Goal: Task Accomplishment & Management: Manage account settings

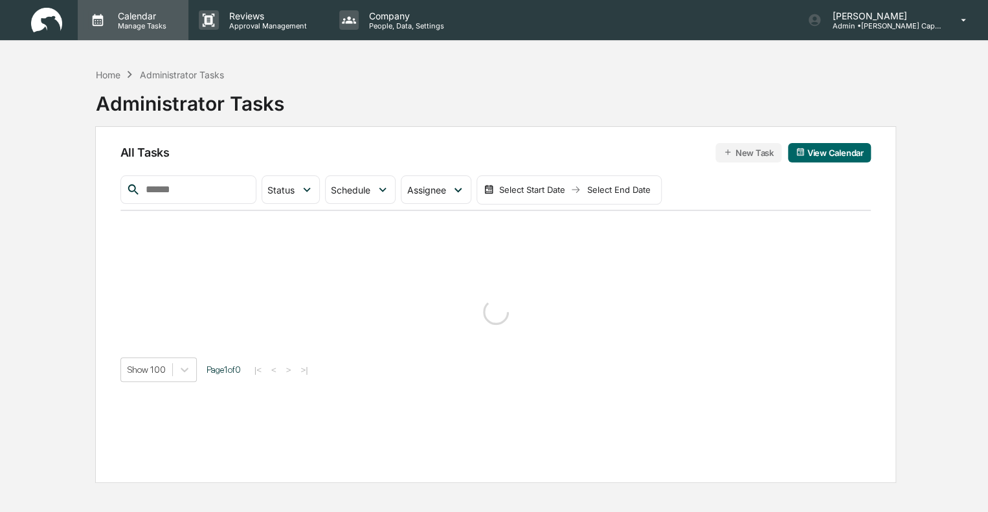
click at [131, 16] on p "Calendar" at bounding box center [140, 15] width 65 height 11
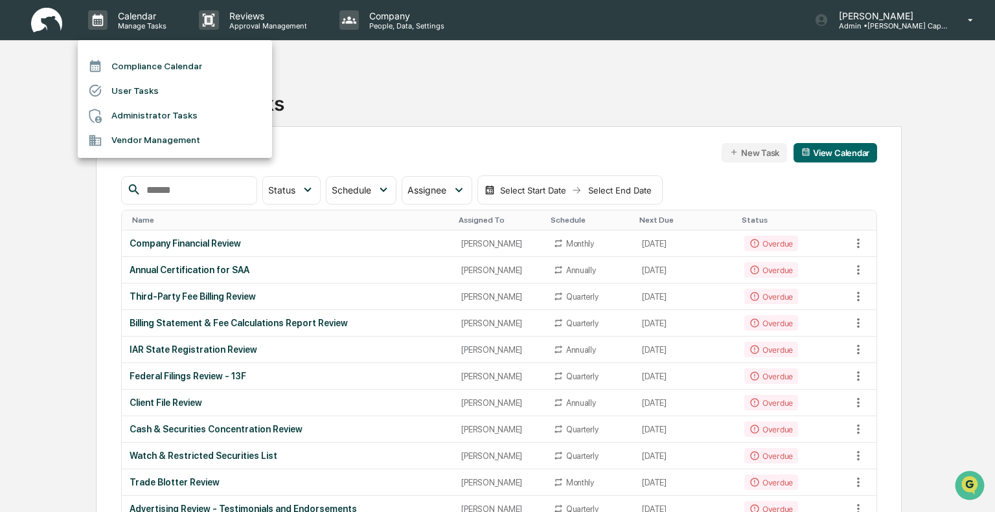
click at [137, 111] on li "Administrator Tasks" at bounding box center [175, 116] width 194 height 25
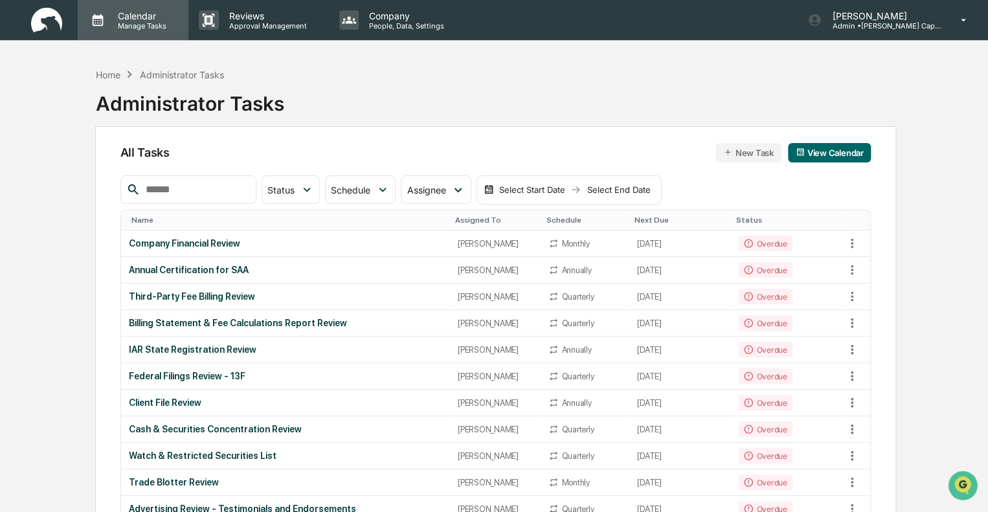
click at [133, 17] on p "Calendar" at bounding box center [140, 15] width 65 height 11
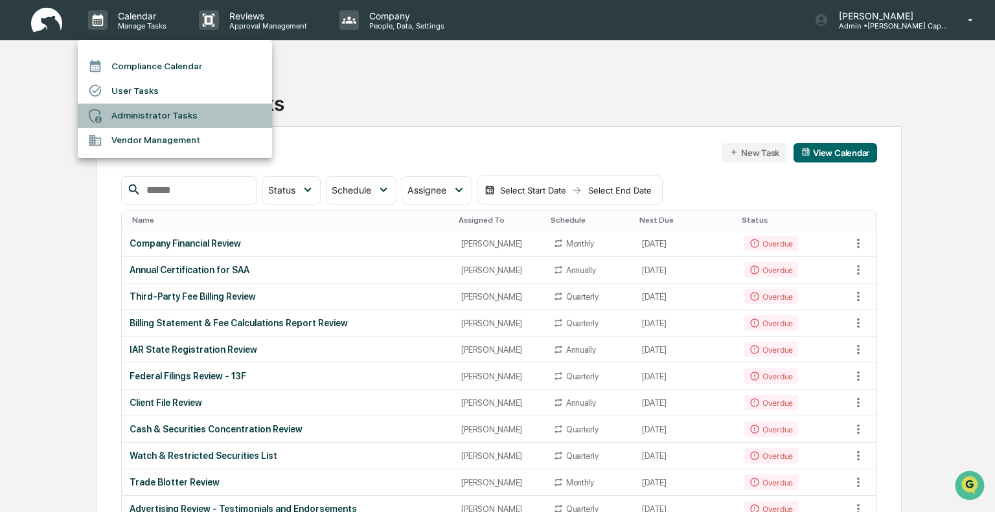
click at [143, 113] on li "Administrator Tasks" at bounding box center [175, 116] width 194 height 25
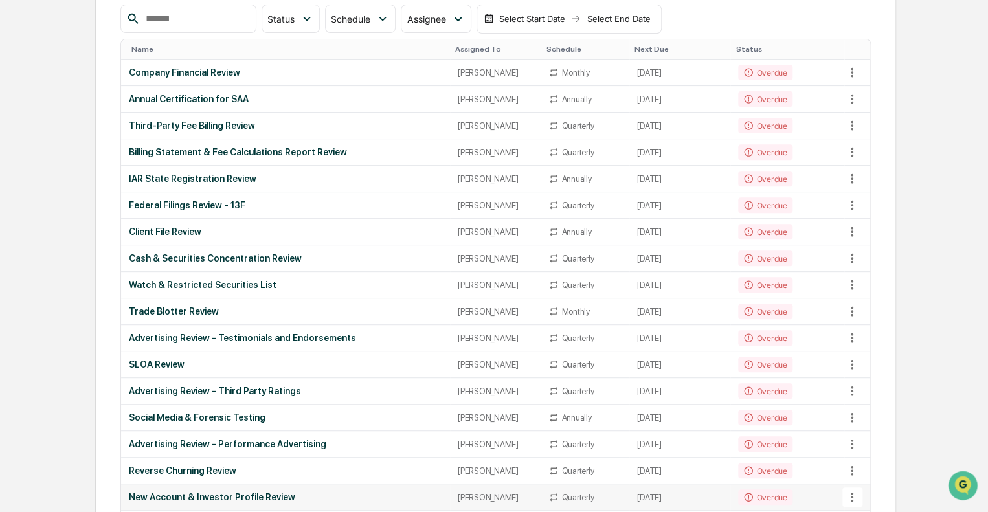
scroll to position [65, 0]
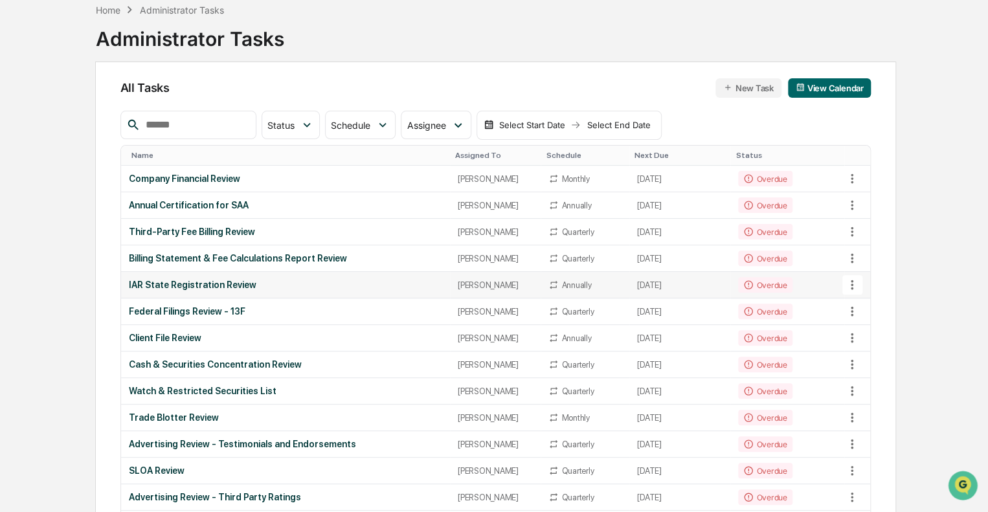
click at [194, 280] on div "IAR State Registration Review" at bounding box center [285, 285] width 313 height 10
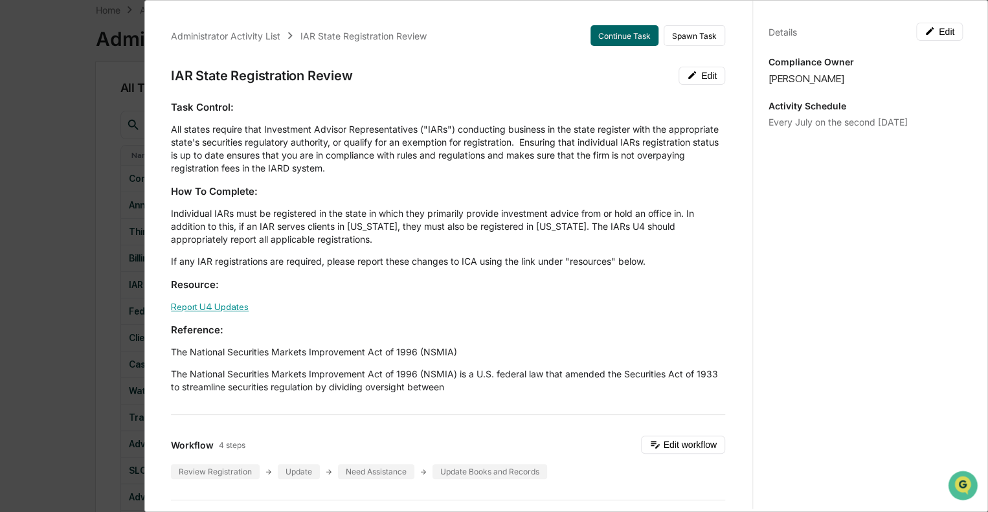
click at [183, 308] on link "Report U4 Updates" at bounding box center [210, 307] width 78 height 10
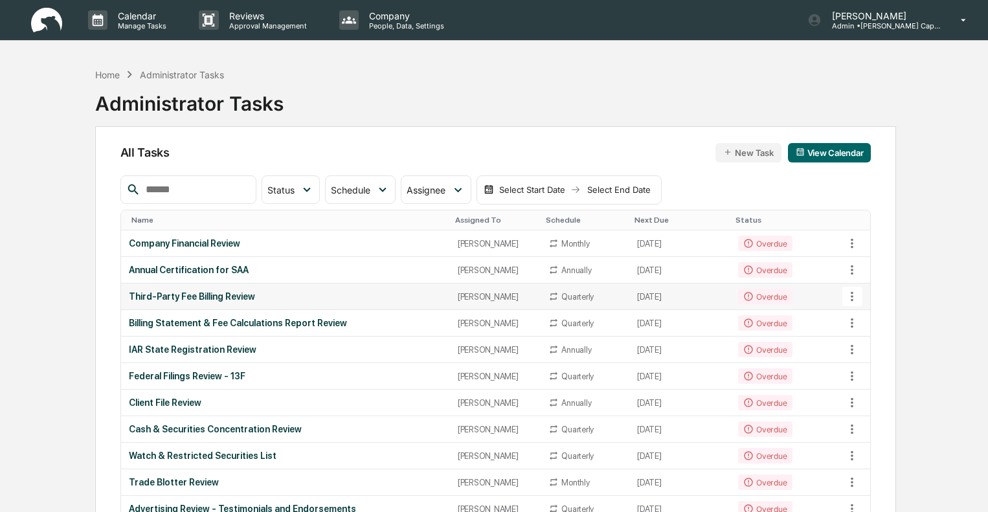
scroll to position [65, 0]
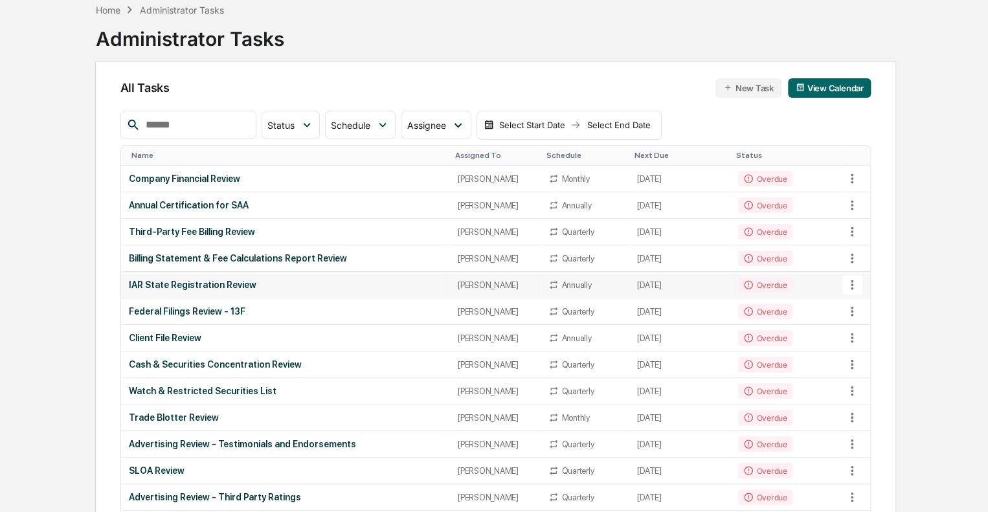
click at [216, 284] on div "IAR State Registration Review" at bounding box center [285, 285] width 313 height 10
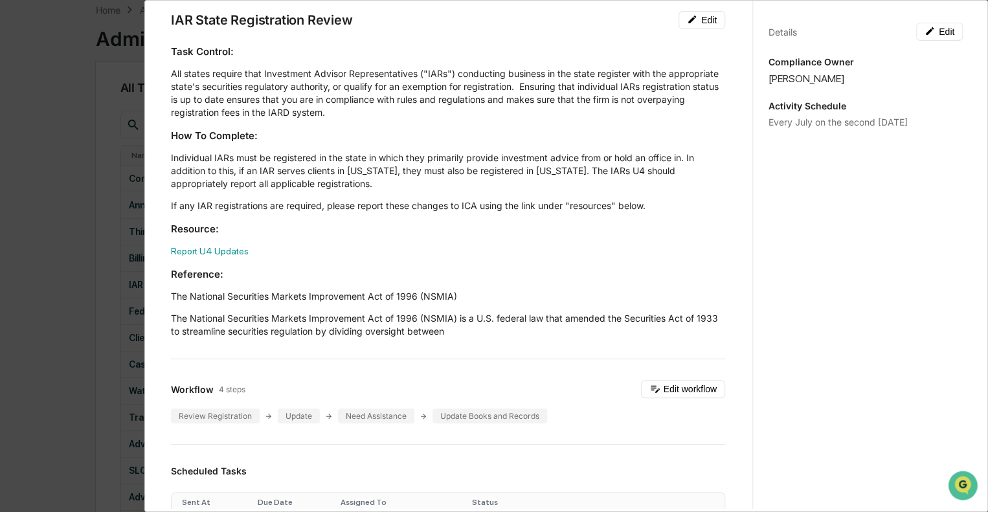
scroll to position [0, 0]
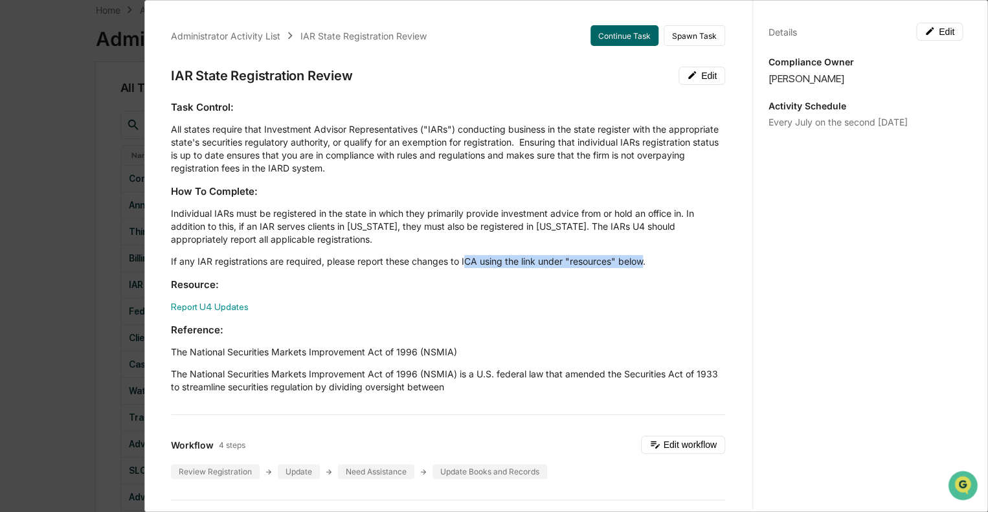
drag, startPoint x: 648, startPoint y: 261, endPoint x: 464, endPoint y: 268, distance: 183.4
click at [464, 268] on div "Task Control: All states require that Investment Advisor Representatives ("IARs…" at bounding box center [448, 246] width 554 height 293
drag, startPoint x: 694, startPoint y: 266, endPoint x: 681, endPoint y: 265, distance: 12.4
click at [693, 266] on p "If any IAR registrations are required, please report these changes to ICA using…" at bounding box center [448, 261] width 554 height 13
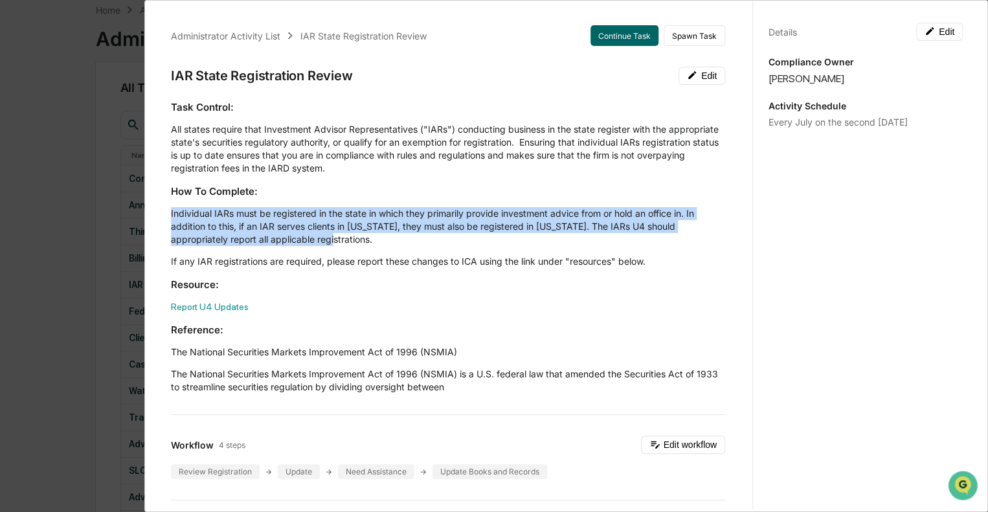
drag, startPoint x: 324, startPoint y: 240, endPoint x: 245, endPoint y: 231, distance: 80.3
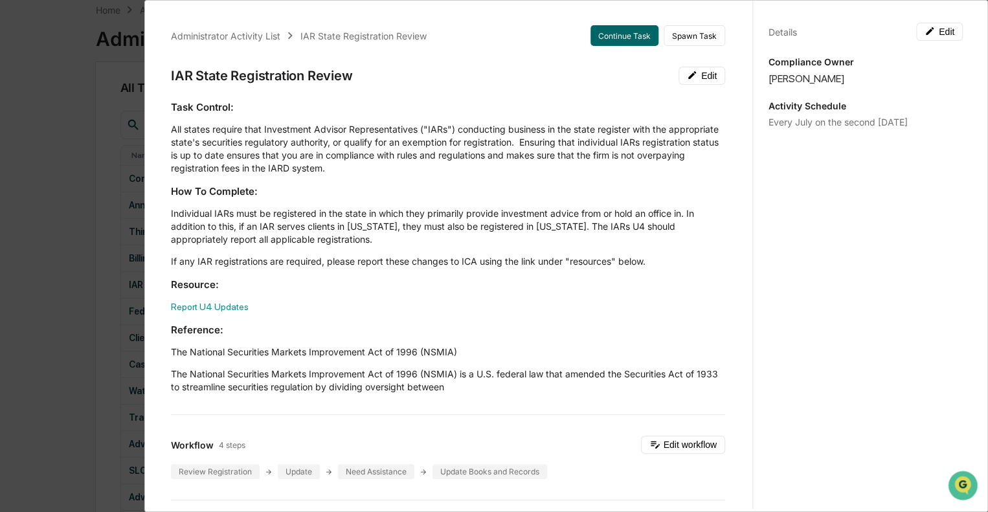
click at [373, 250] on div "Task Control: All states require that Investment Advisor Representatives ("IARs…" at bounding box center [448, 246] width 554 height 293
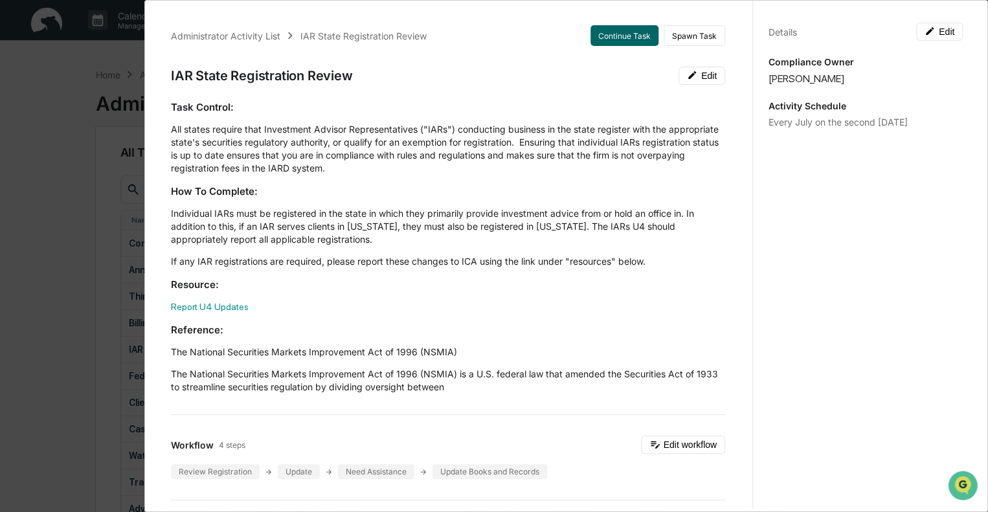
click at [60, 62] on div "Administrator Activity List IAR State Registration Review Continue Task Spawn T…" at bounding box center [494, 256] width 988 height 512
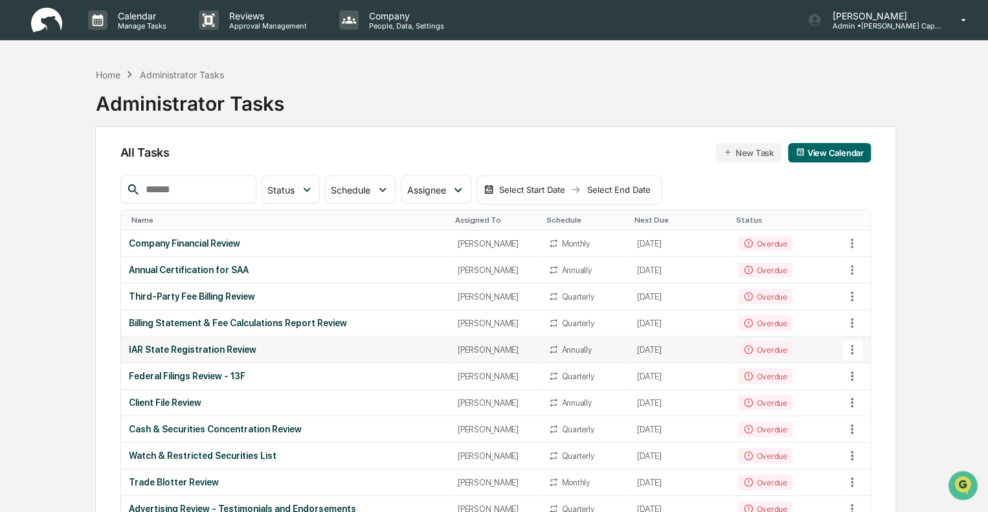
click at [470, 354] on td "[PERSON_NAME]" at bounding box center [495, 350] width 91 height 27
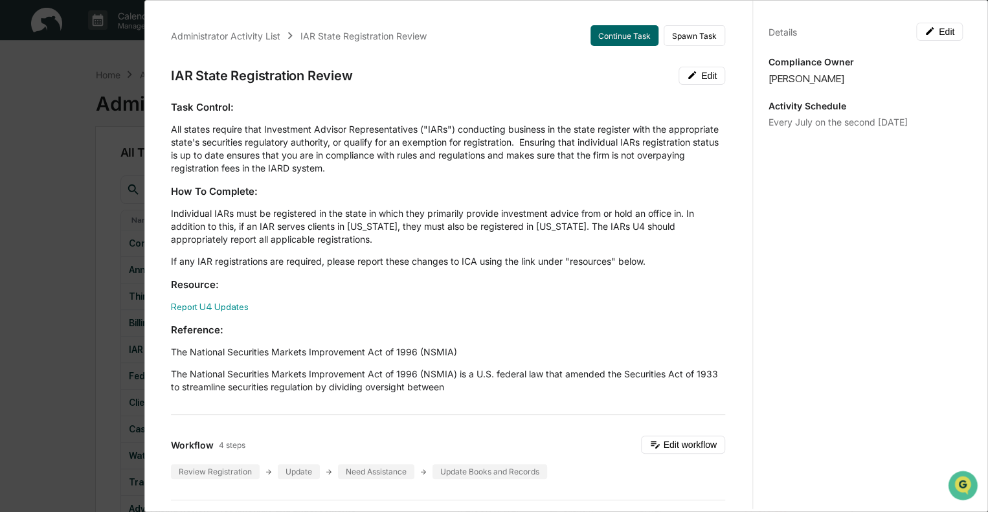
click at [42, 90] on div "Administrator Activity List IAR State Registration Review Continue Task Spawn T…" at bounding box center [494, 256] width 988 height 512
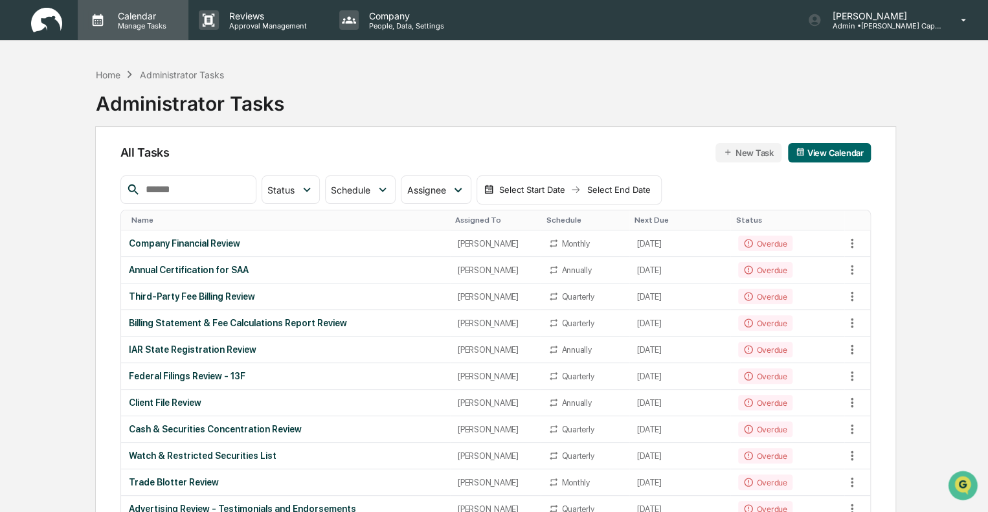
click at [142, 25] on p "Manage Tasks" at bounding box center [140, 25] width 65 height 9
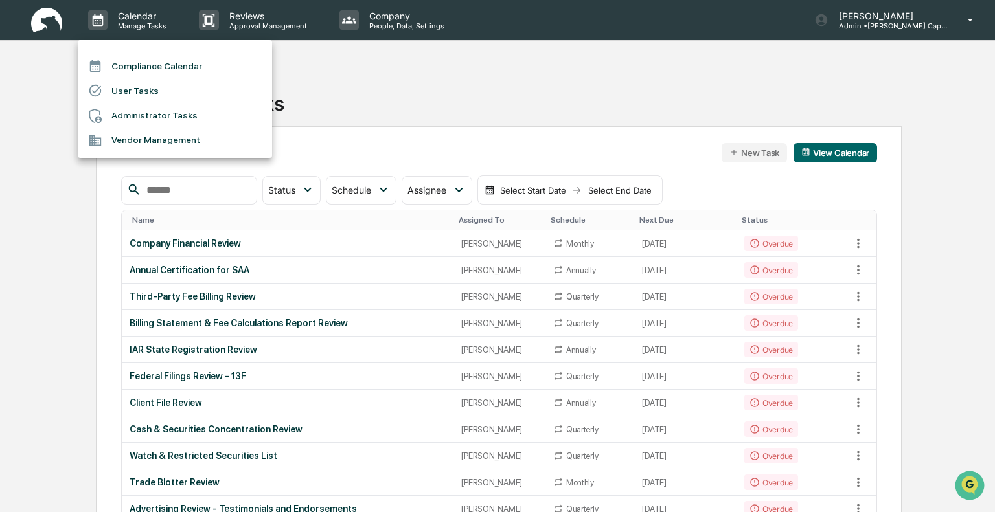
click at [131, 114] on li "Administrator Tasks" at bounding box center [175, 116] width 194 height 25
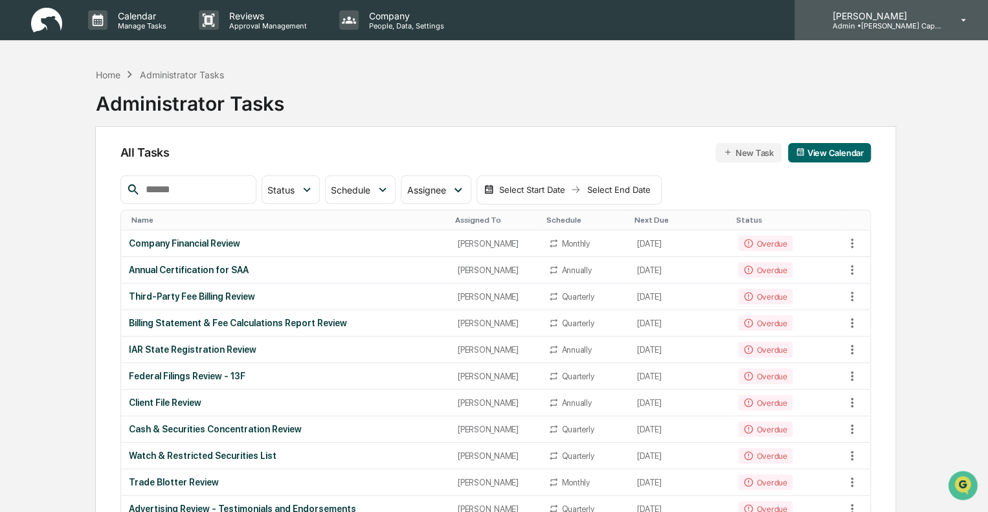
click at [892, 20] on p "[PERSON_NAME]" at bounding box center [882, 15] width 120 height 11
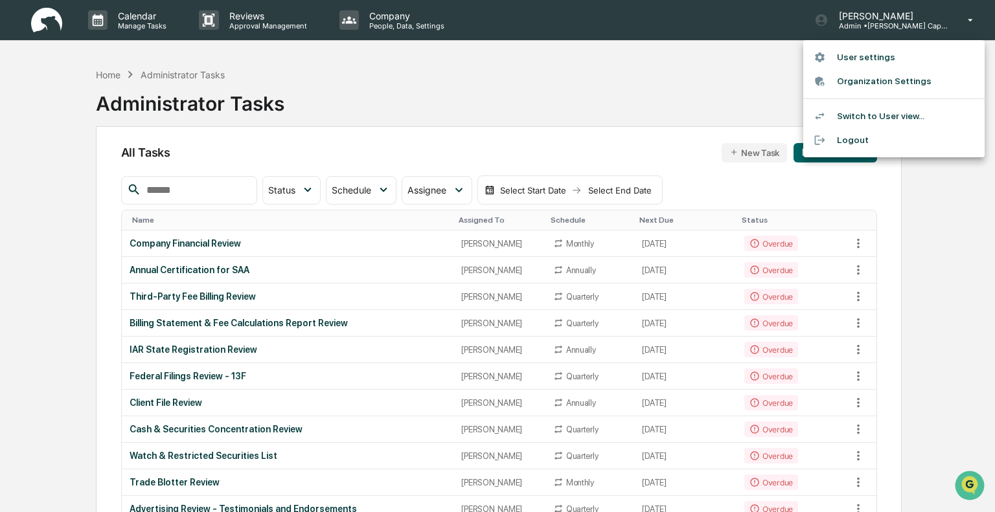
click at [861, 82] on li "Organization Settings" at bounding box center [893, 81] width 181 height 24
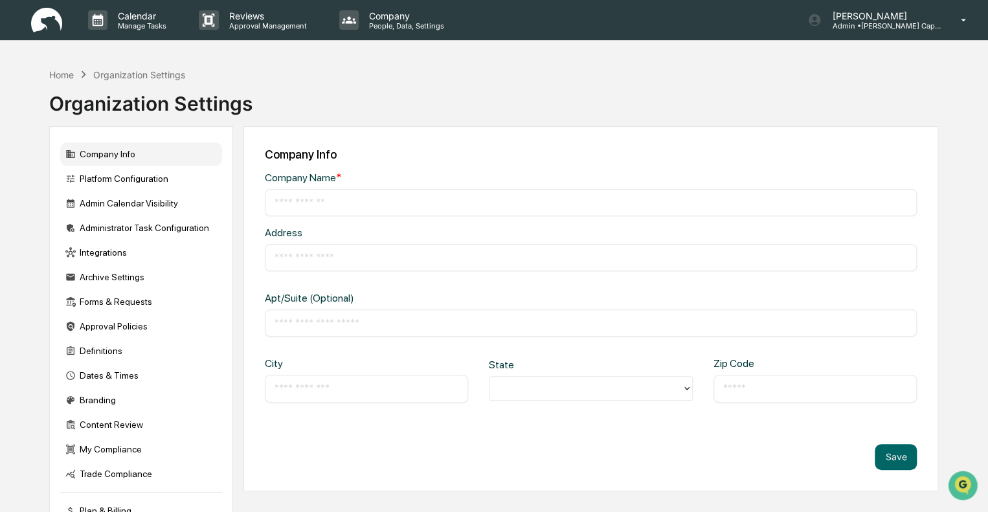
type input "**********"
type input "*****"
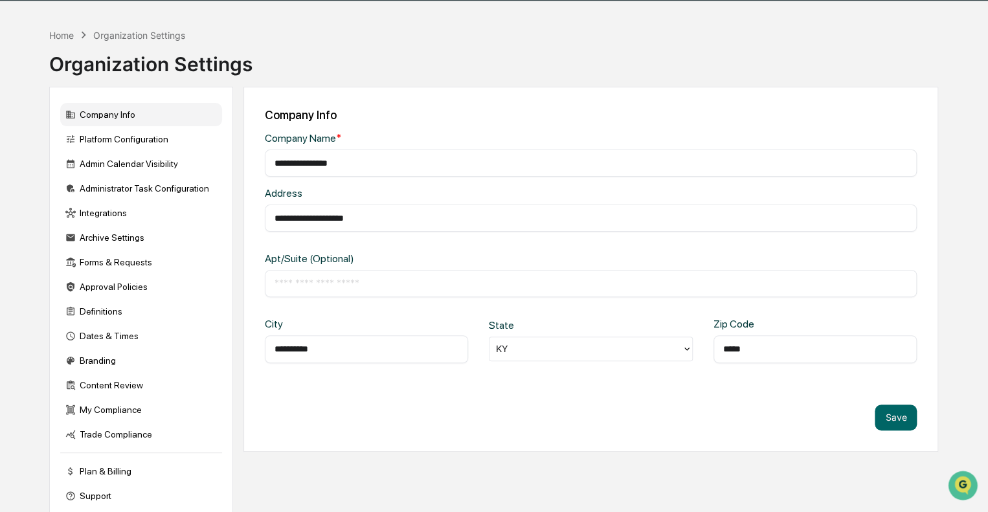
scroll to position [62, 0]
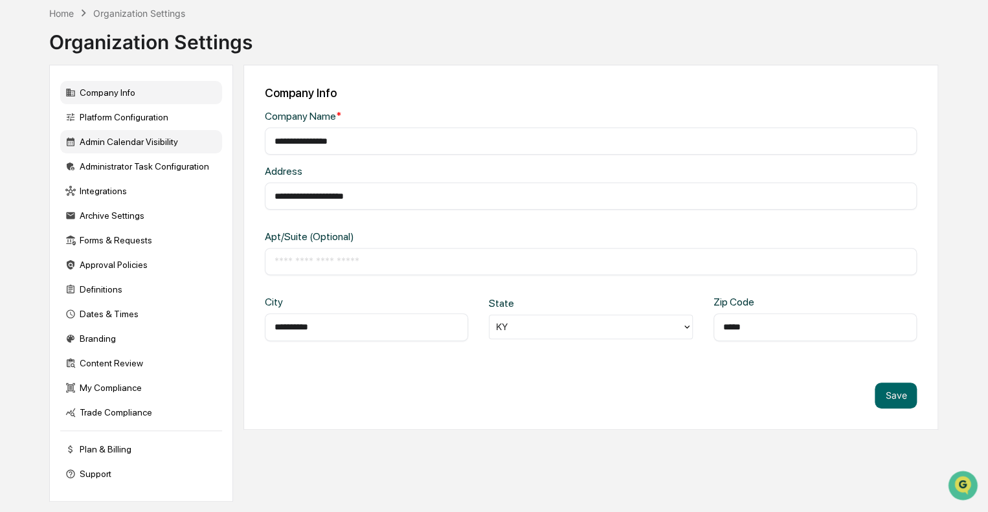
click at [119, 142] on div "Admin Calendar Visibility" at bounding box center [141, 141] width 162 height 23
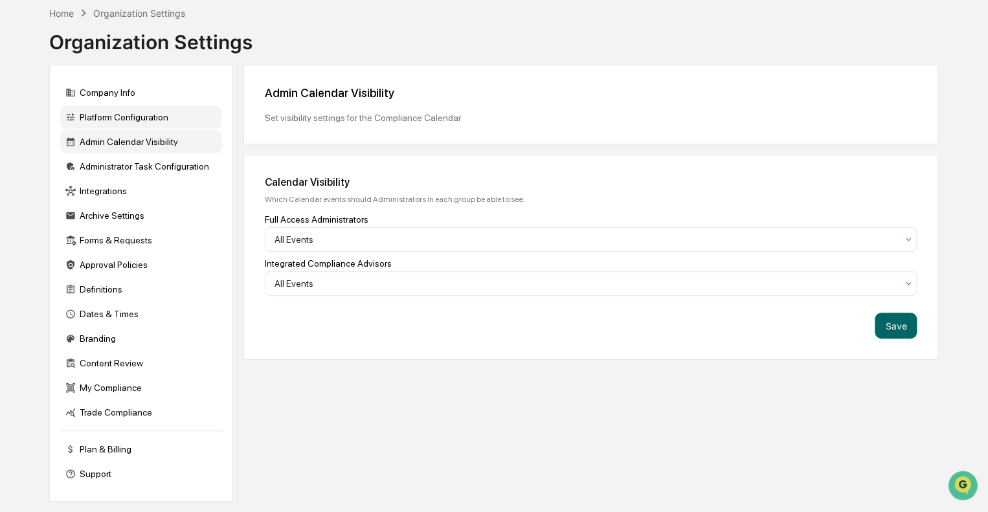
click at [124, 119] on div "Platform Configuration" at bounding box center [141, 117] width 162 height 23
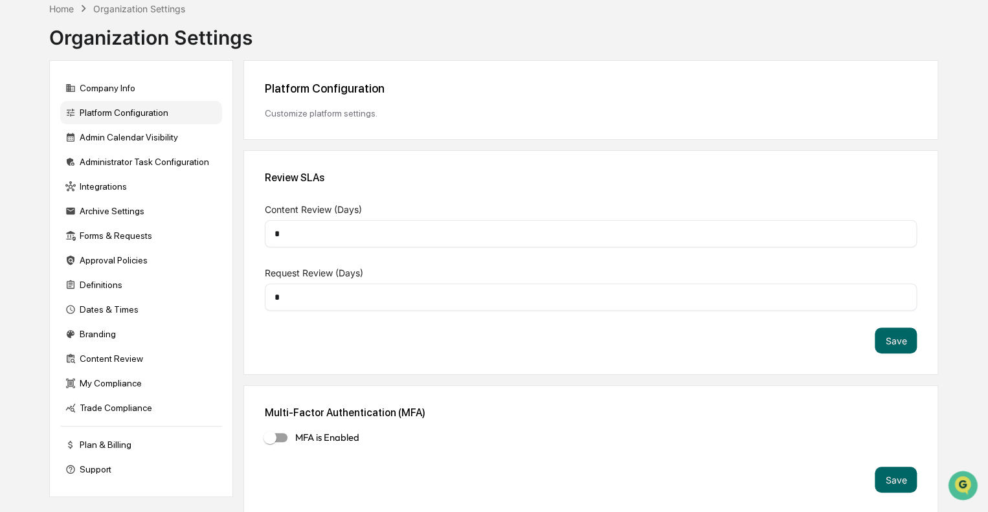
scroll to position [67, 0]
click at [117, 131] on div "Admin Calendar Visibility" at bounding box center [141, 135] width 162 height 23
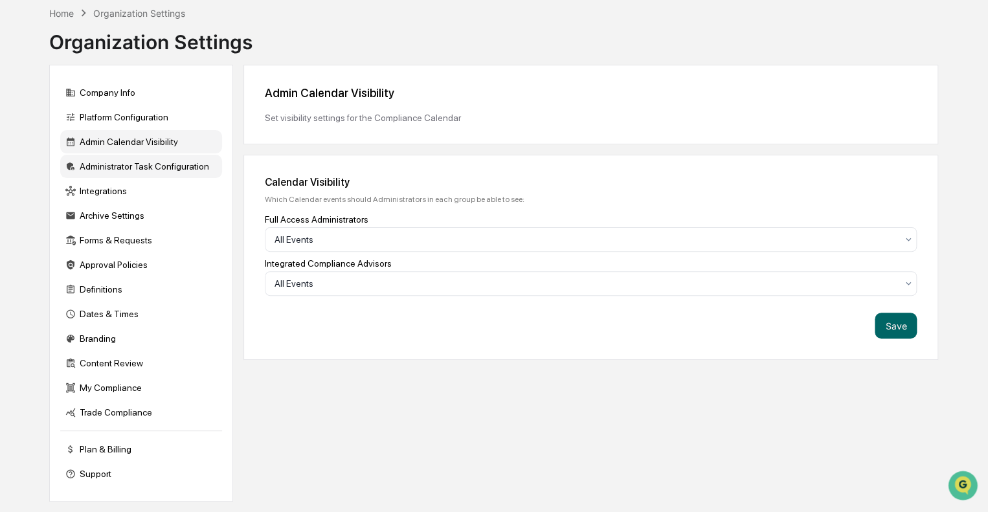
click at [113, 165] on div "Administrator Task Configuration" at bounding box center [141, 166] width 162 height 23
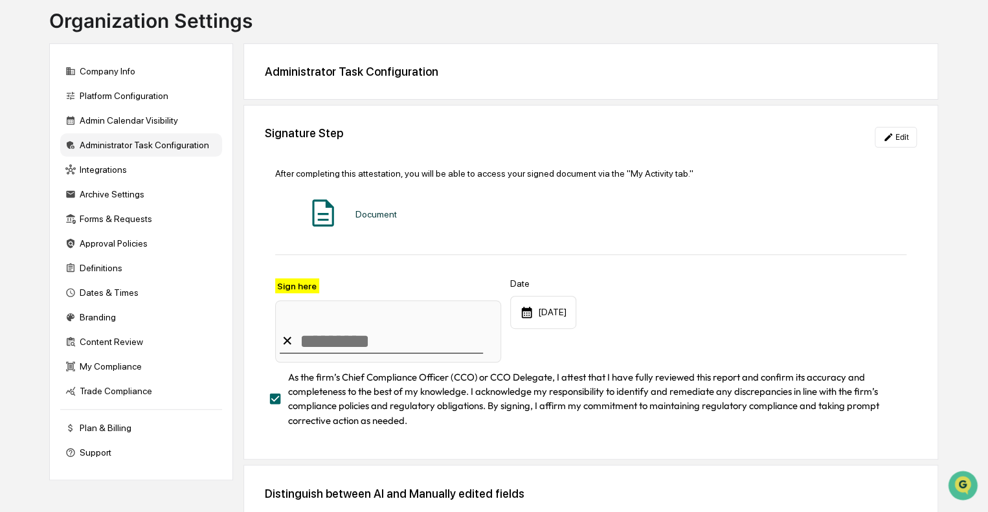
scroll to position [0, 0]
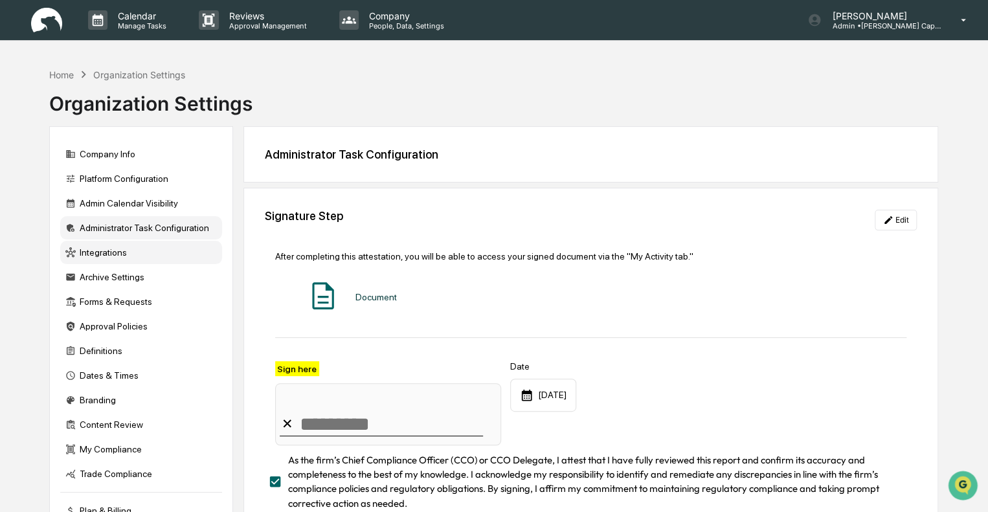
click at [101, 256] on div "Integrations" at bounding box center [141, 252] width 162 height 23
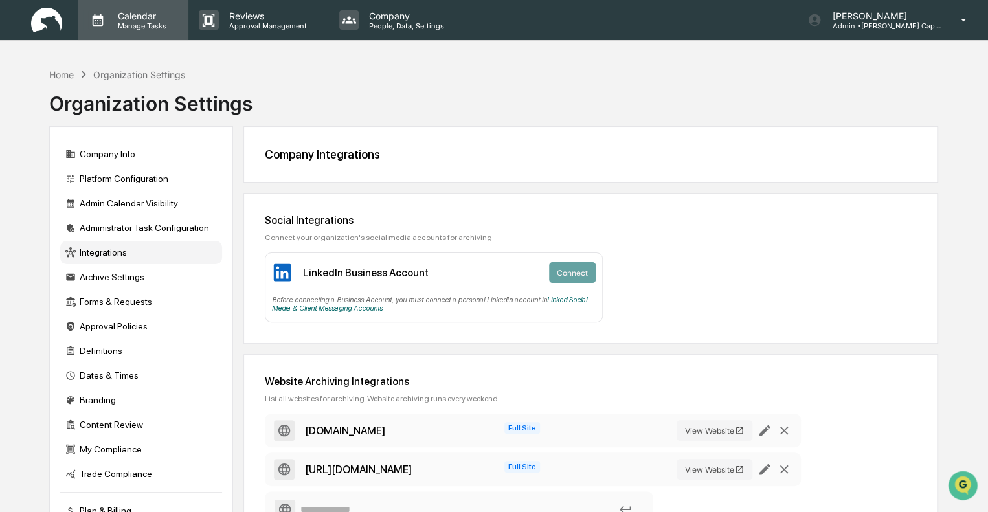
click at [131, 16] on p "Calendar" at bounding box center [140, 15] width 65 height 11
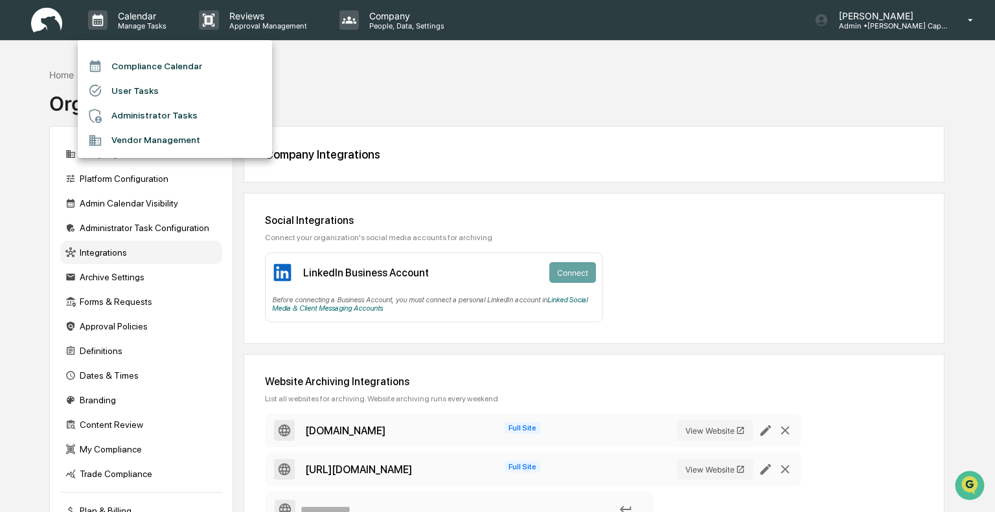
click at [289, 74] on div at bounding box center [497, 256] width 995 height 512
